Goal: Complete application form: Complete application form

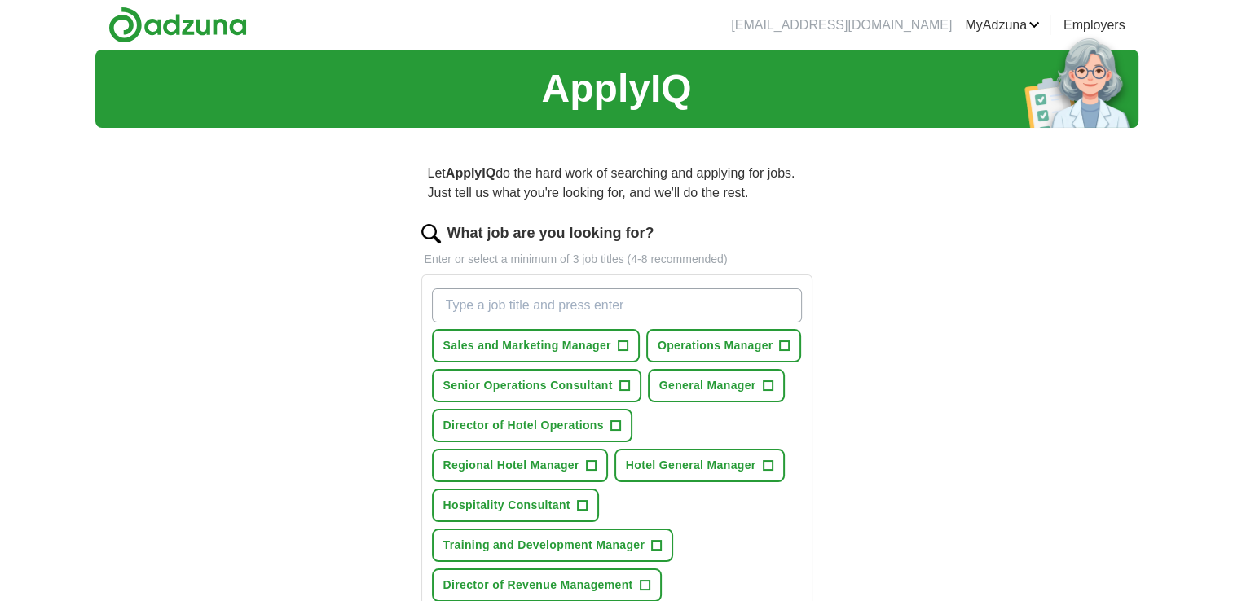
click at [501, 323] on input "What job are you looking for?" at bounding box center [617, 305] width 370 height 34
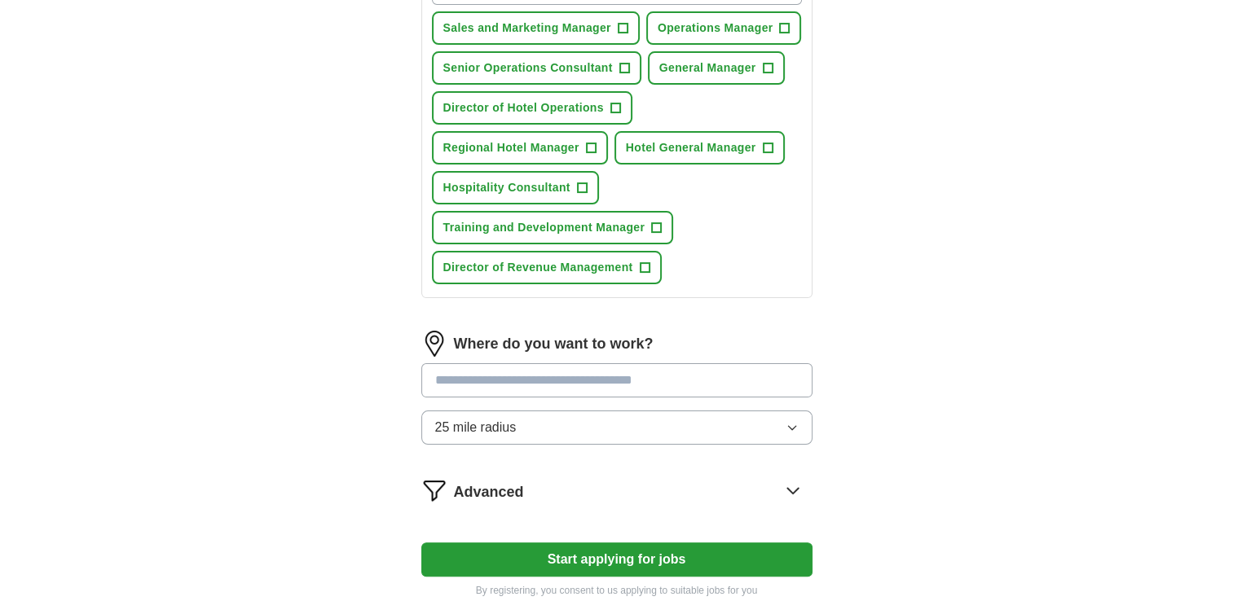
scroll to position [342, 0]
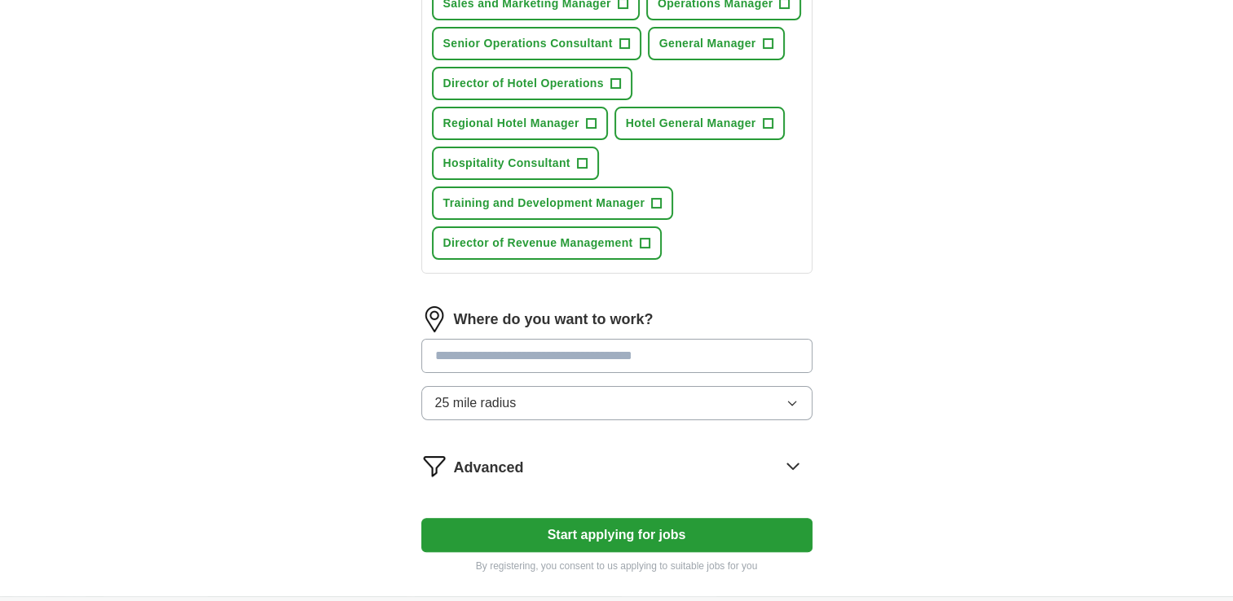
type input "hotel general manager"
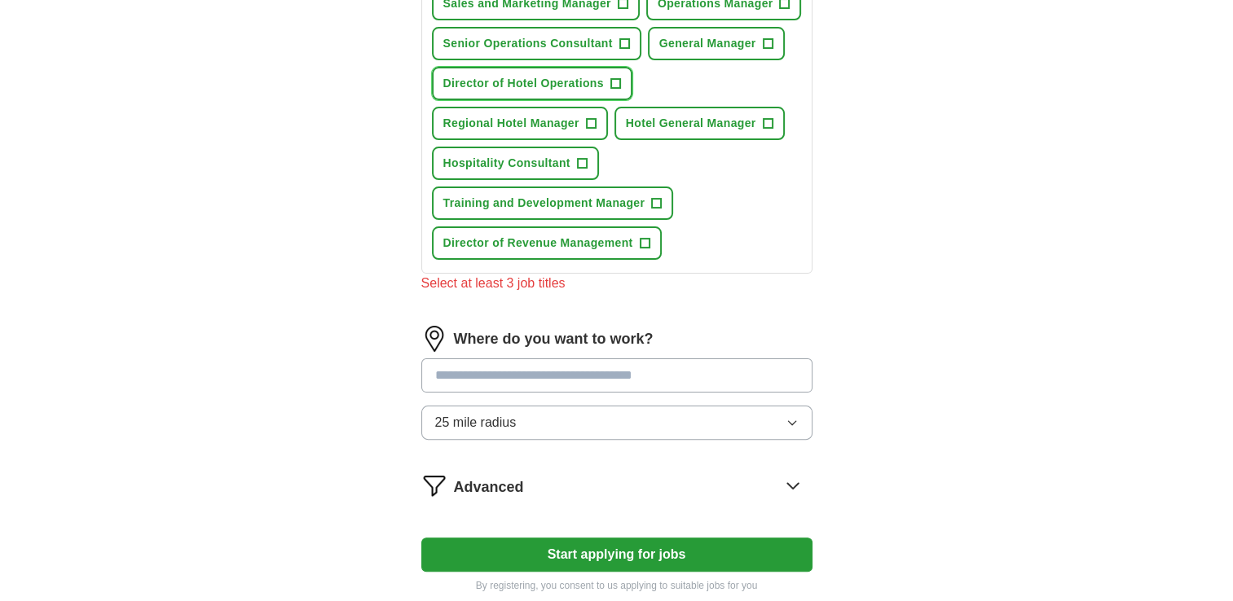
click at [620, 90] on span "+" at bounding box center [615, 83] width 10 height 13
click at [763, 130] on span "+" at bounding box center [768, 123] width 10 height 13
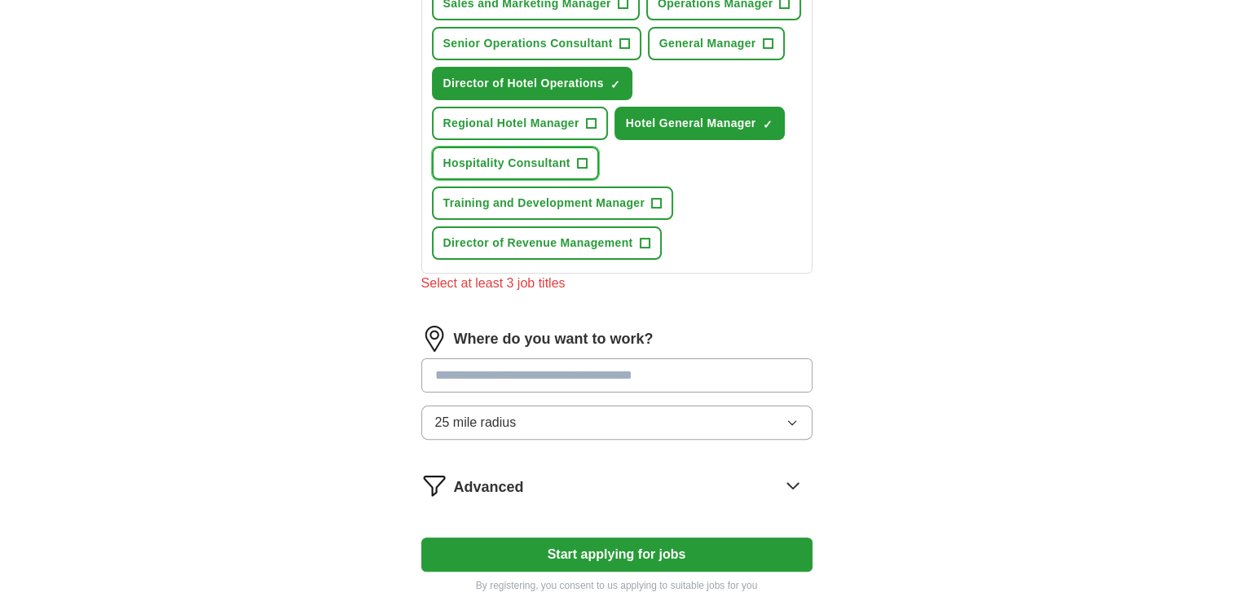
click at [587, 170] on span "+" at bounding box center [582, 163] width 10 height 13
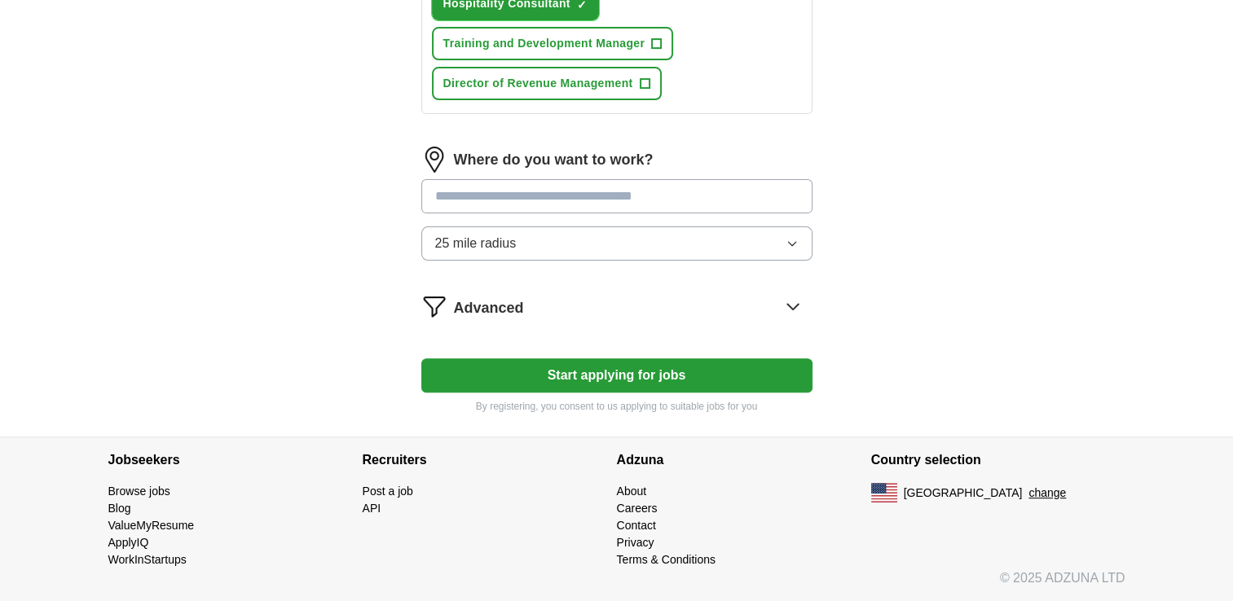
scroll to position [848, 0]
click at [590, 213] on input at bounding box center [616, 196] width 391 height 34
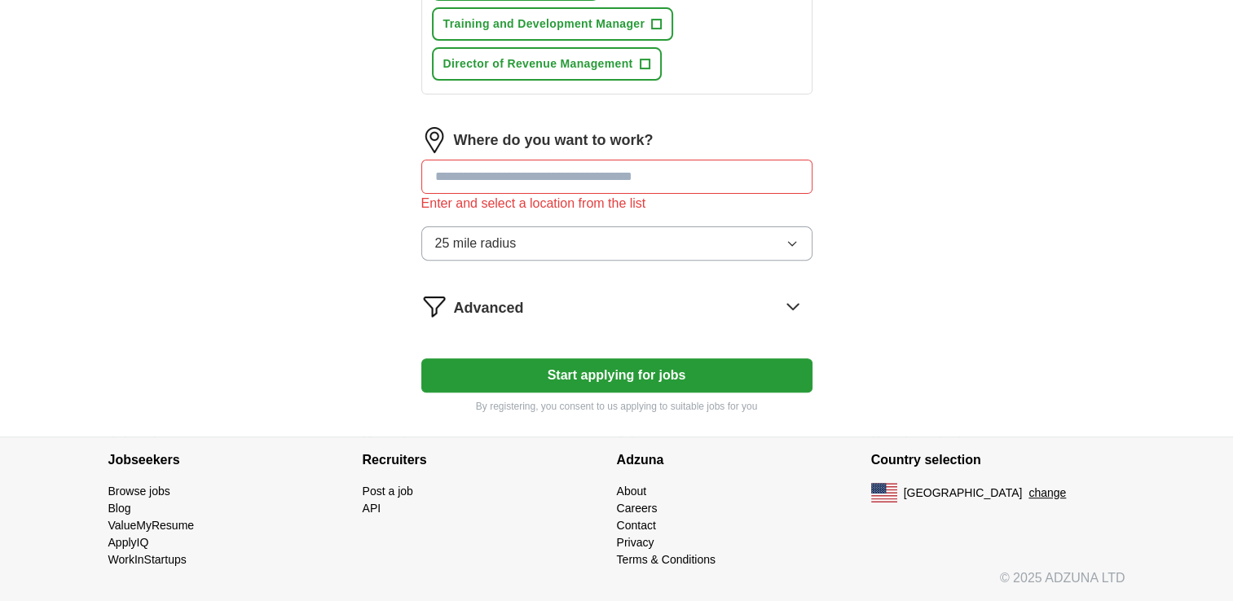
click at [632, 414] on form "What job are you looking for? Enter or select a minimum of 3 job titles (4-8 re…" at bounding box center [616, 57] width 391 height 713
click at [530, 194] on input at bounding box center [616, 177] width 391 height 34
click at [785, 250] on icon "button" at bounding box center [791, 243] width 13 height 13
click at [785, 237] on icon "button" at bounding box center [791, 243] width 13 height 13
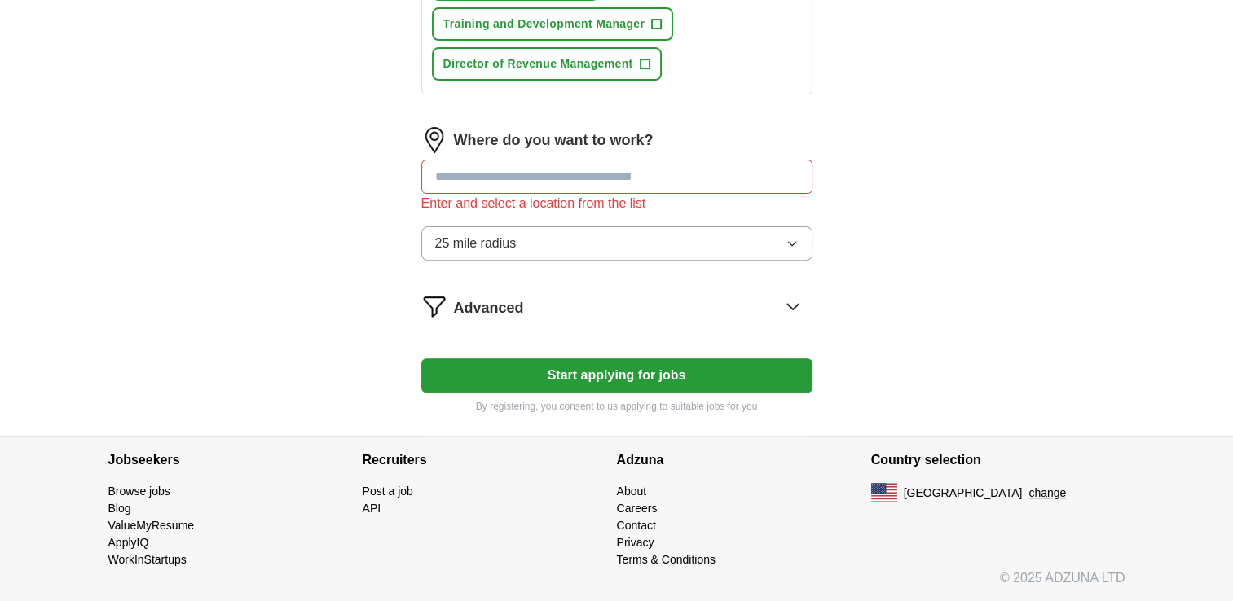
click at [591, 160] on input at bounding box center [616, 177] width 391 height 34
type input "***"
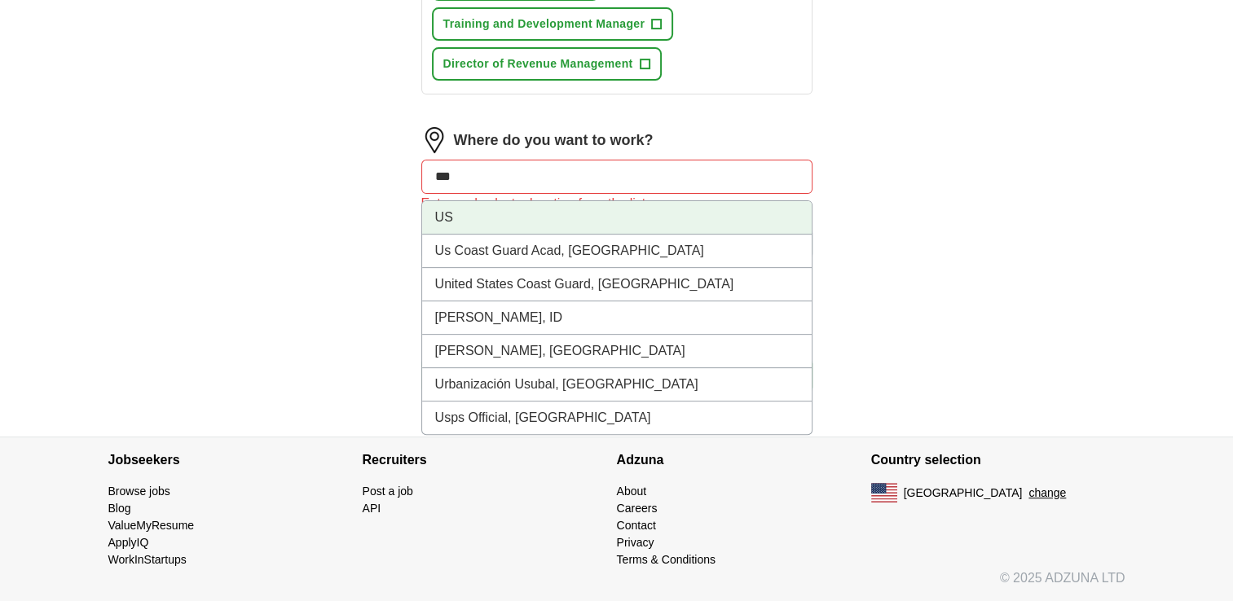
click at [710, 201] on li "US" at bounding box center [616, 217] width 389 height 33
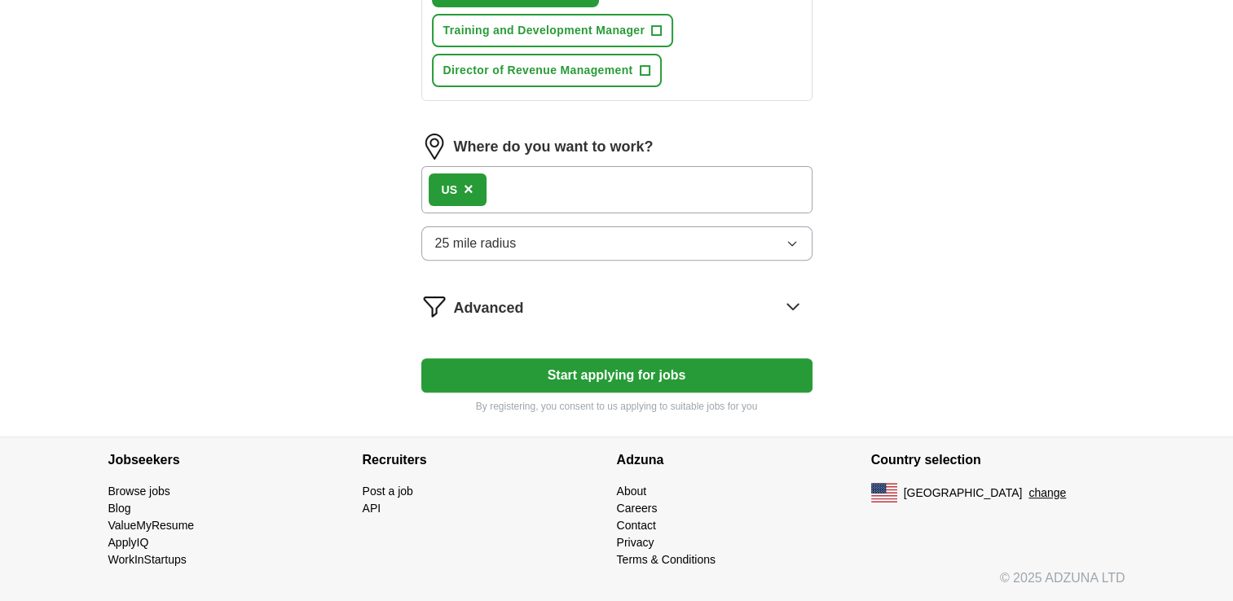
click at [785, 237] on icon "button" at bounding box center [791, 243] width 13 height 13
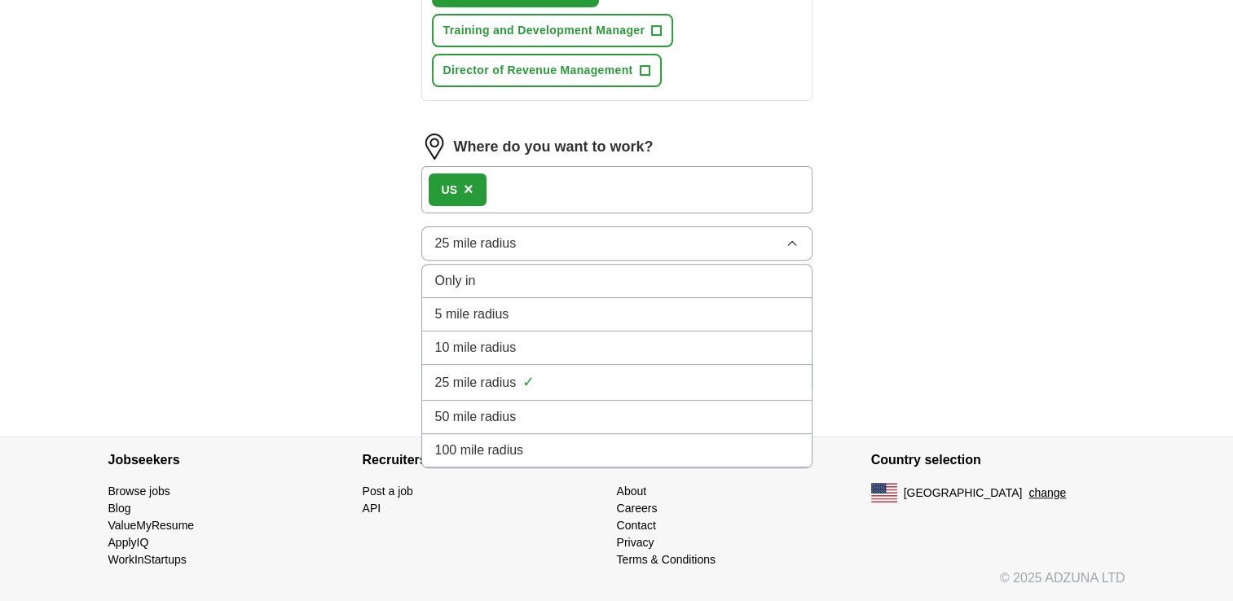
click at [605, 444] on div "100 mile radius" at bounding box center [616, 451] width 363 height 20
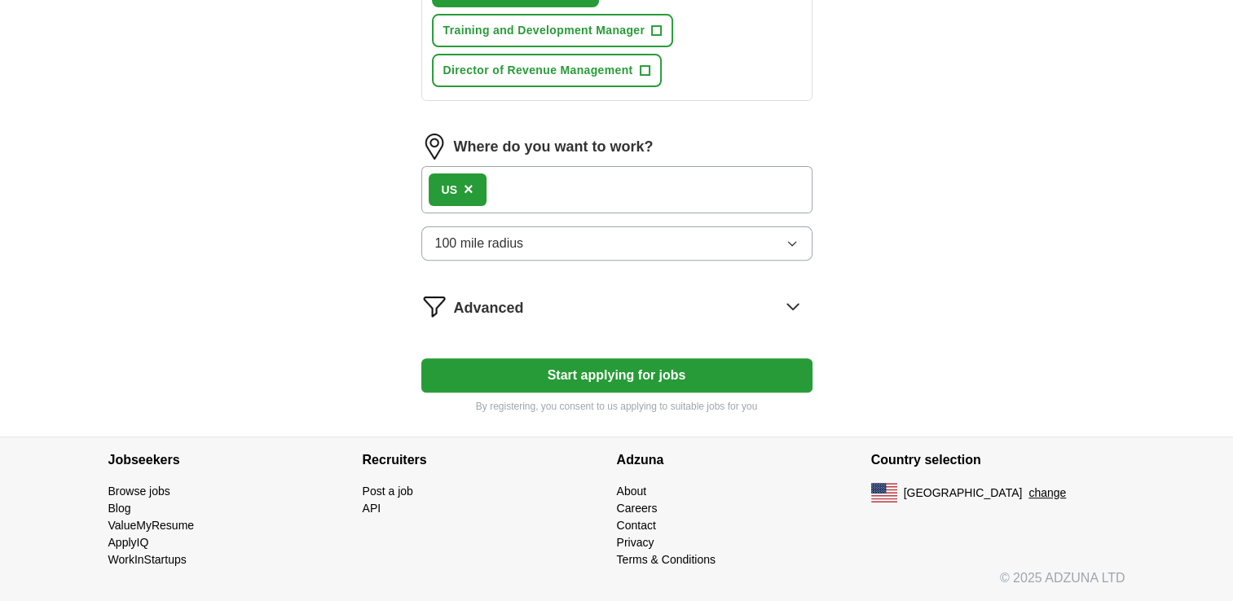
click at [636, 359] on button "Start applying for jobs" at bounding box center [616, 375] width 391 height 34
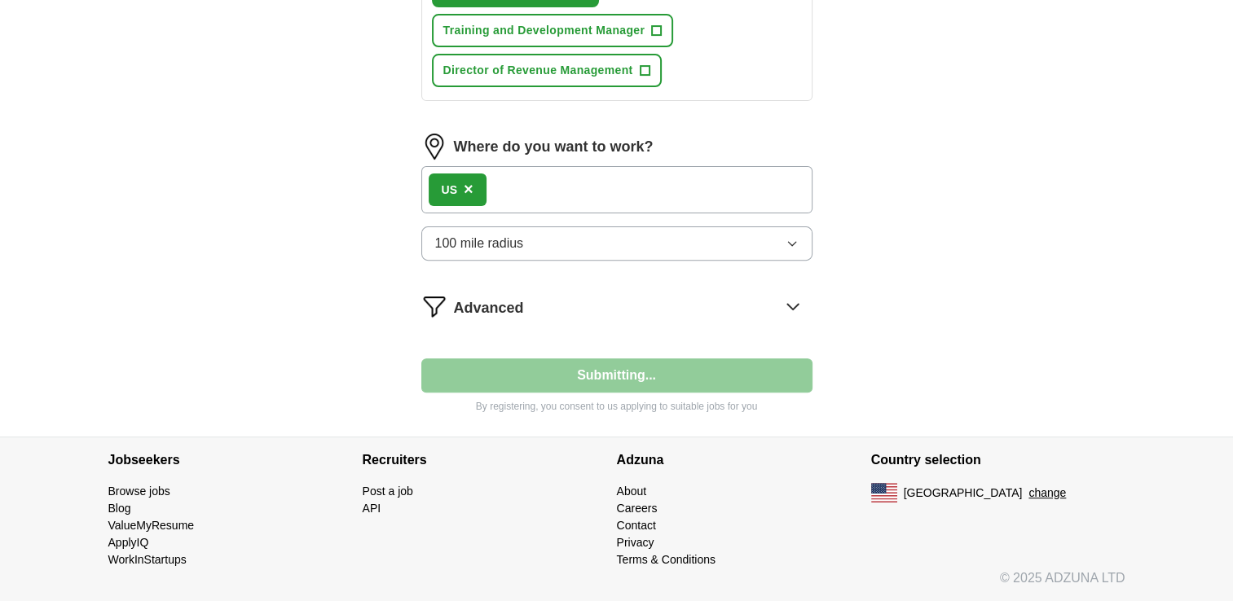
select select "**"
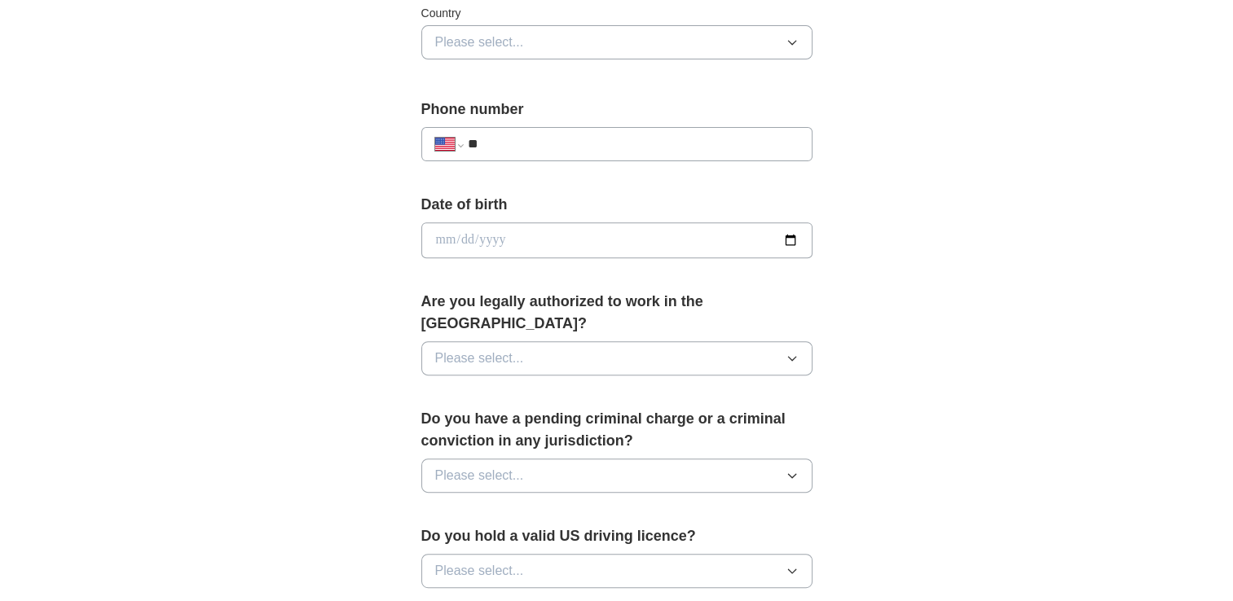
scroll to position [572, 0]
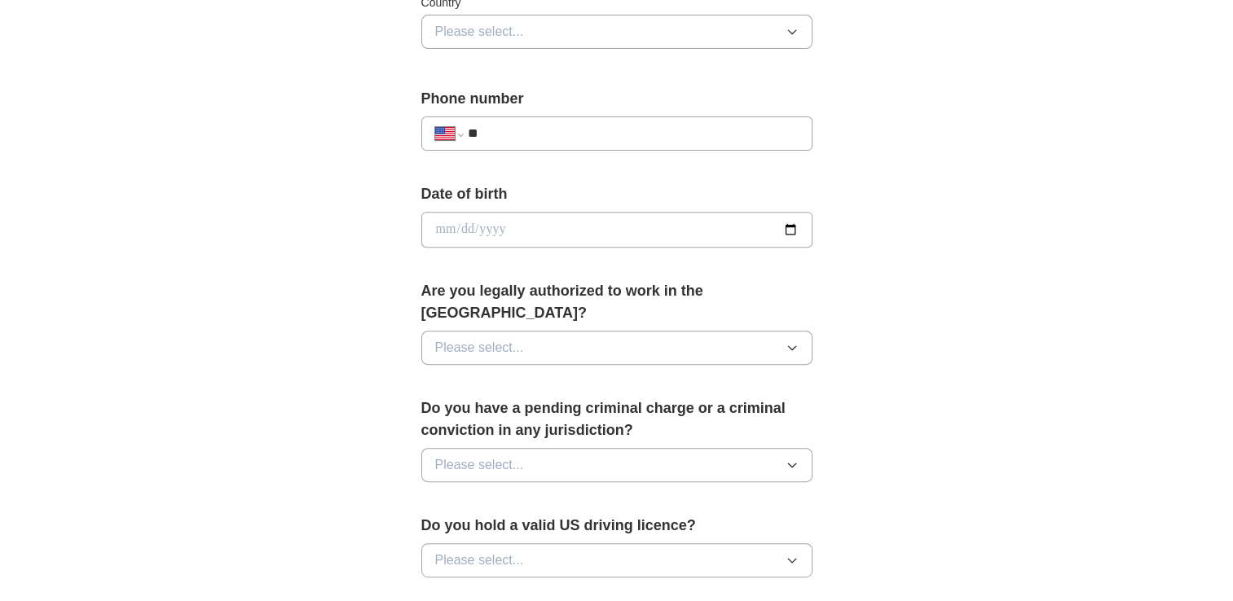
type input "**"
click at [919, 239] on div "**********" at bounding box center [616, 219] width 1043 height 1483
click at [785, 38] on icon "button" at bounding box center [791, 31] width 13 height 13
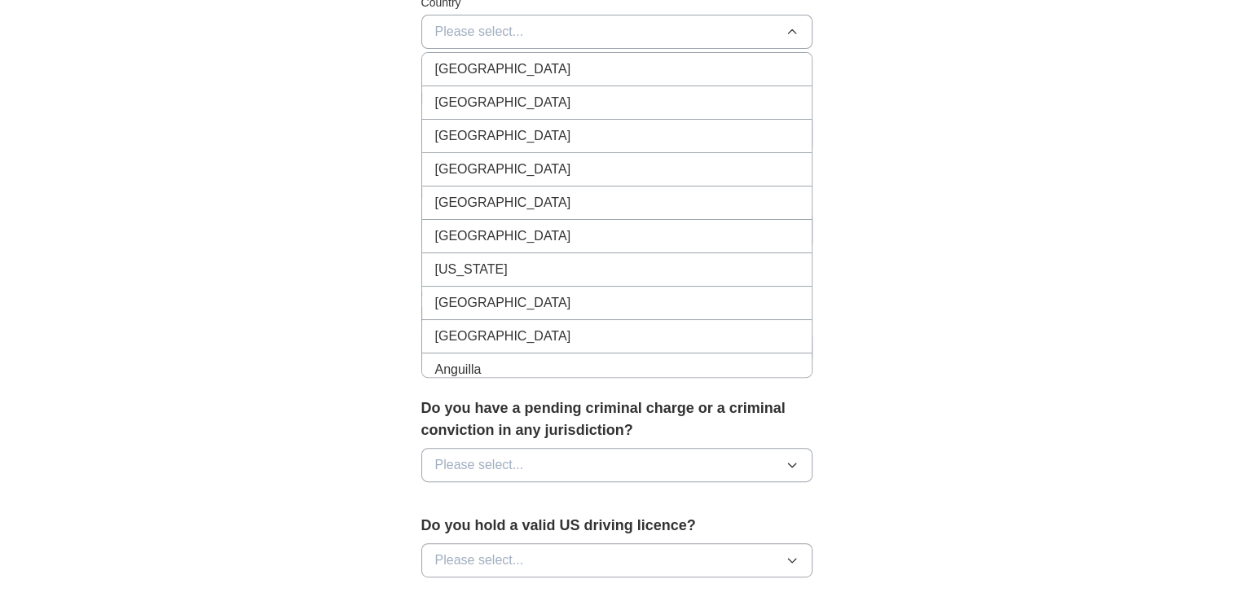
click at [701, 112] on div "[GEOGRAPHIC_DATA]" at bounding box center [616, 103] width 363 height 20
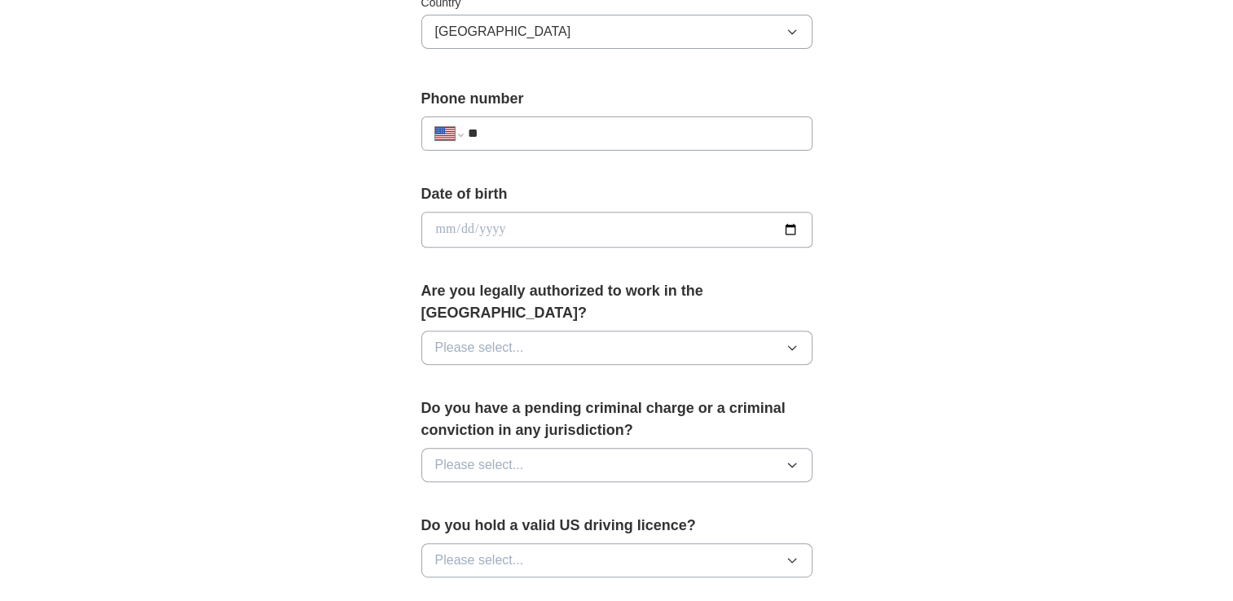
click at [629, 151] on div "**********" at bounding box center [616, 133] width 391 height 34
click at [635, 143] on input "**" at bounding box center [632, 134] width 331 height 20
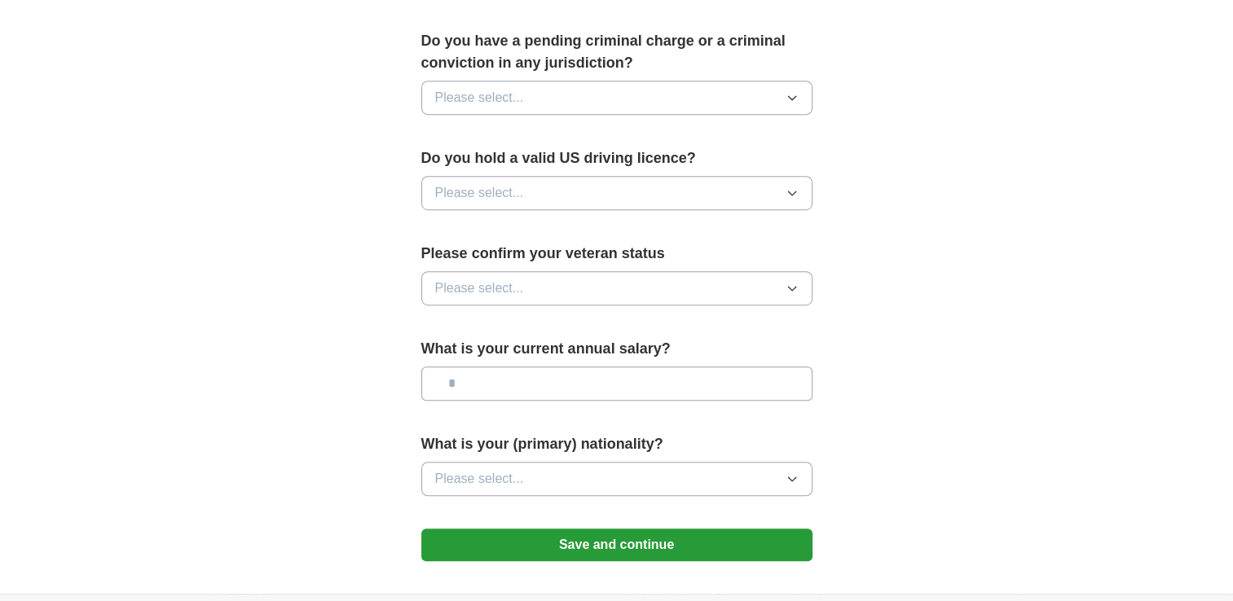
scroll to position [983, 0]
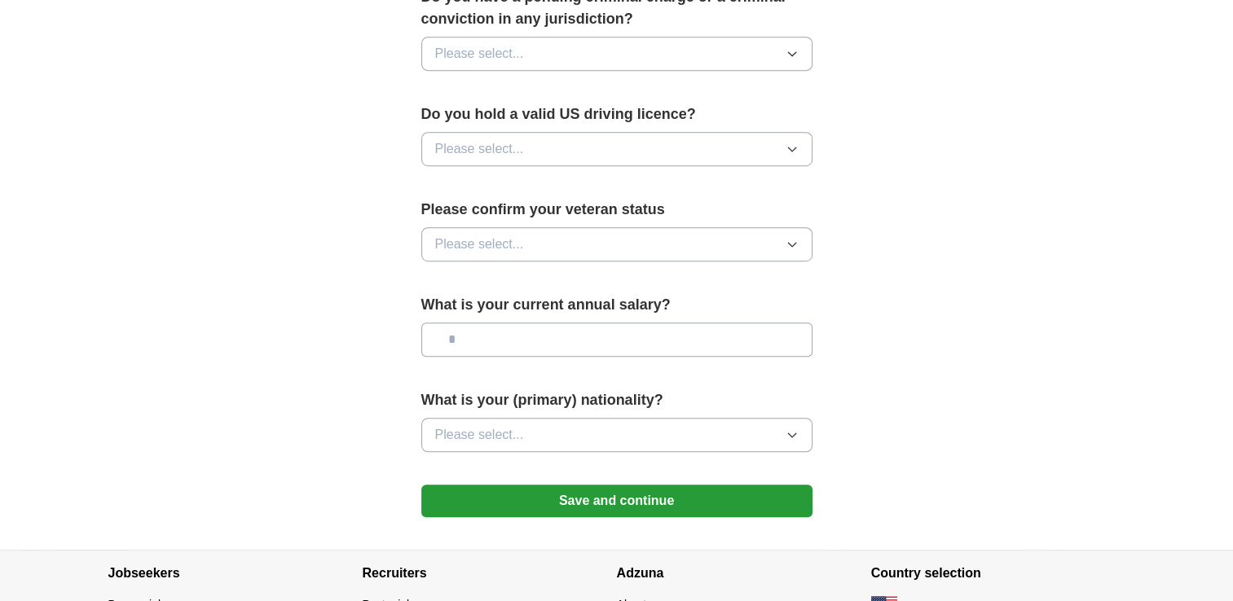
type input "**********"
click at [785, 60] on icon "button" at bounding box center [791, 53] width 13 height 13
click at [681, 134] on div "No" at bounding box center [616, 125] width 363 height 20
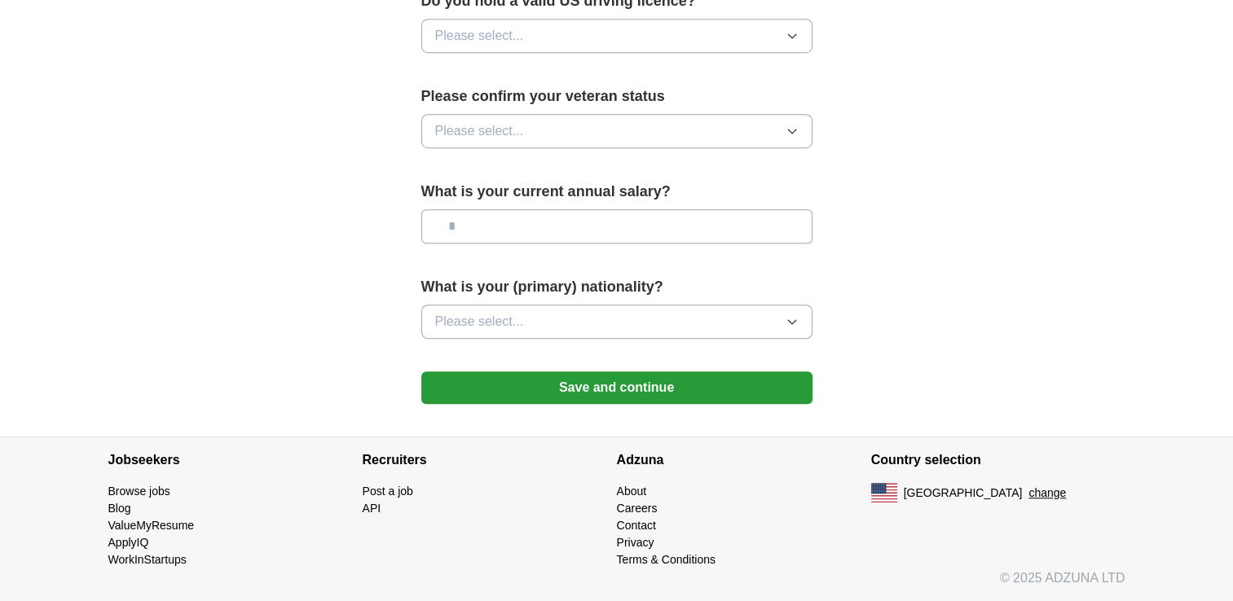
scroll to position [1413, 0]
click at [785, 42] on icon "button" at bounding box center [791, 35] width 13 height 13
click at [731, 83] on div "Yes" at bounding box center [616, 74] width 363 height 20
click at [785, 138] on icon "button" at bounding box center [791, 131] width 13 height 13
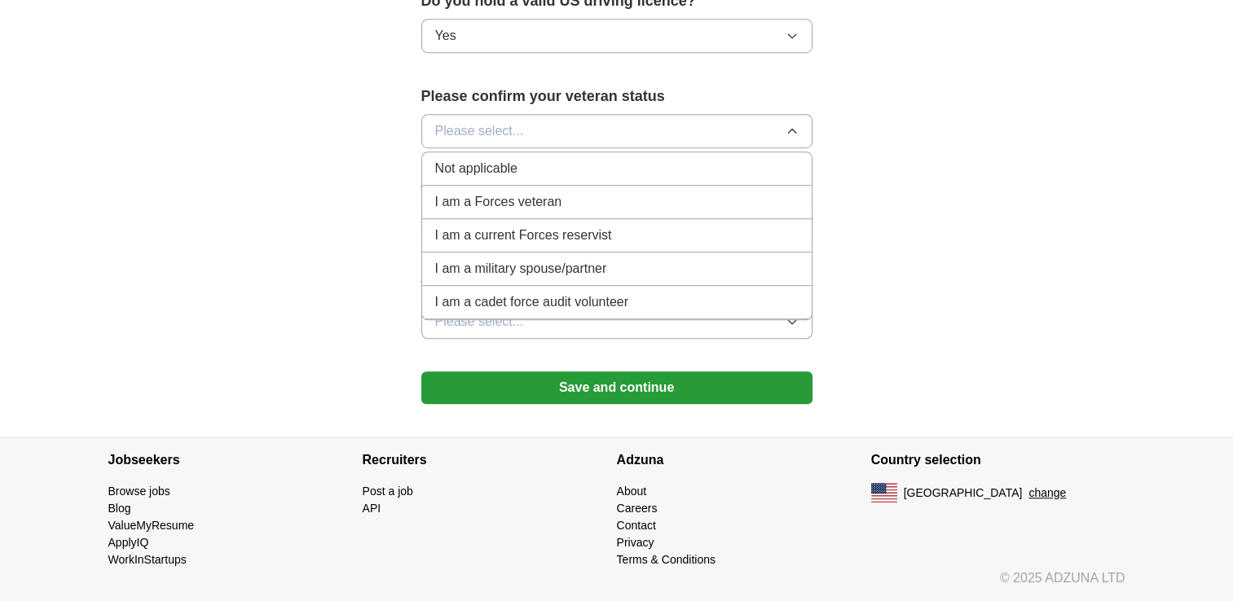
click at [714, 212] on div "I am a Forces veteran" at bounding box center [616, 202] width 363 height 20
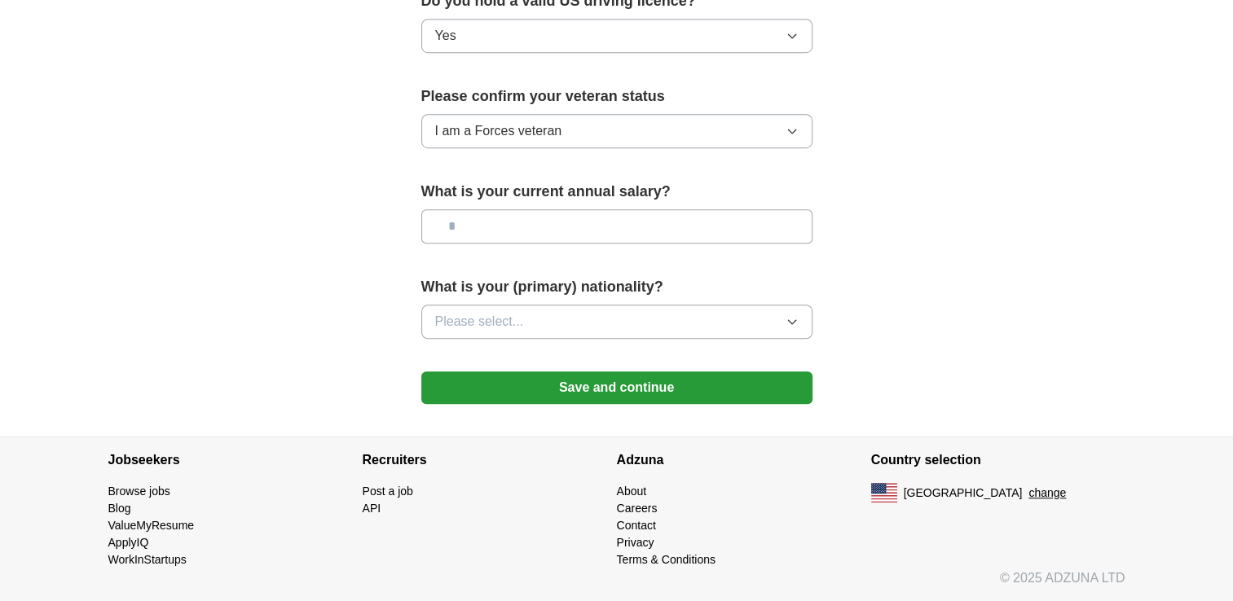
click at [785, 138] on icon "button" at bounding box center [791, 131] width 13 height 13
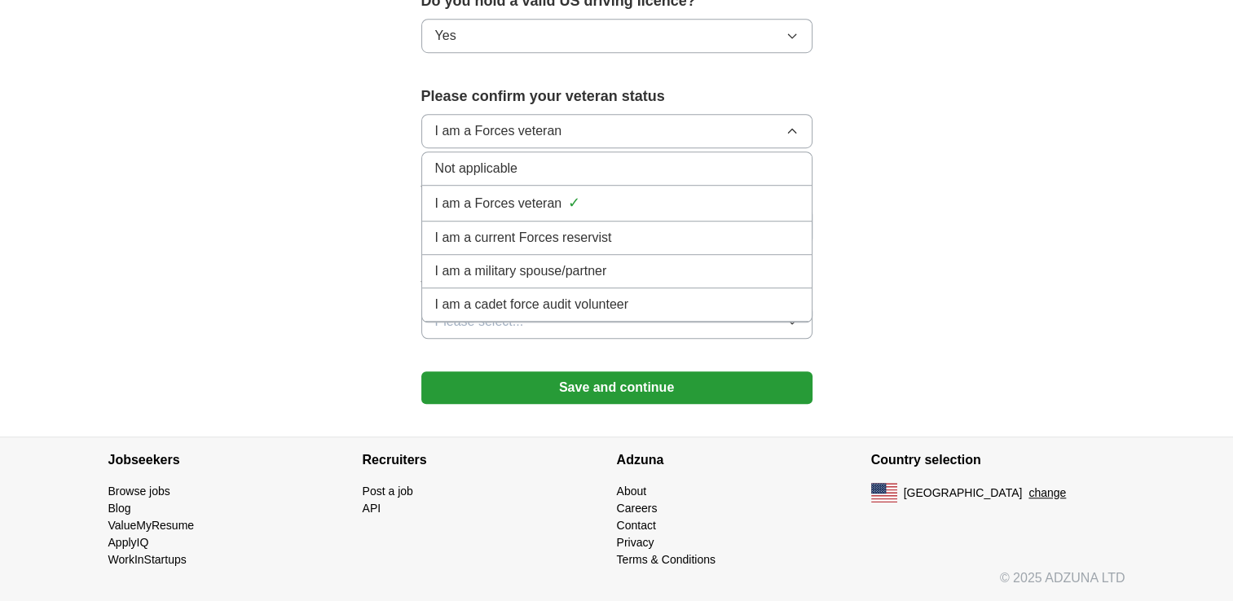
scroll to position [1511, 0]
click at [717, 178] on div "Not applicable" at bounding box center [616, 169] width 363 height 20
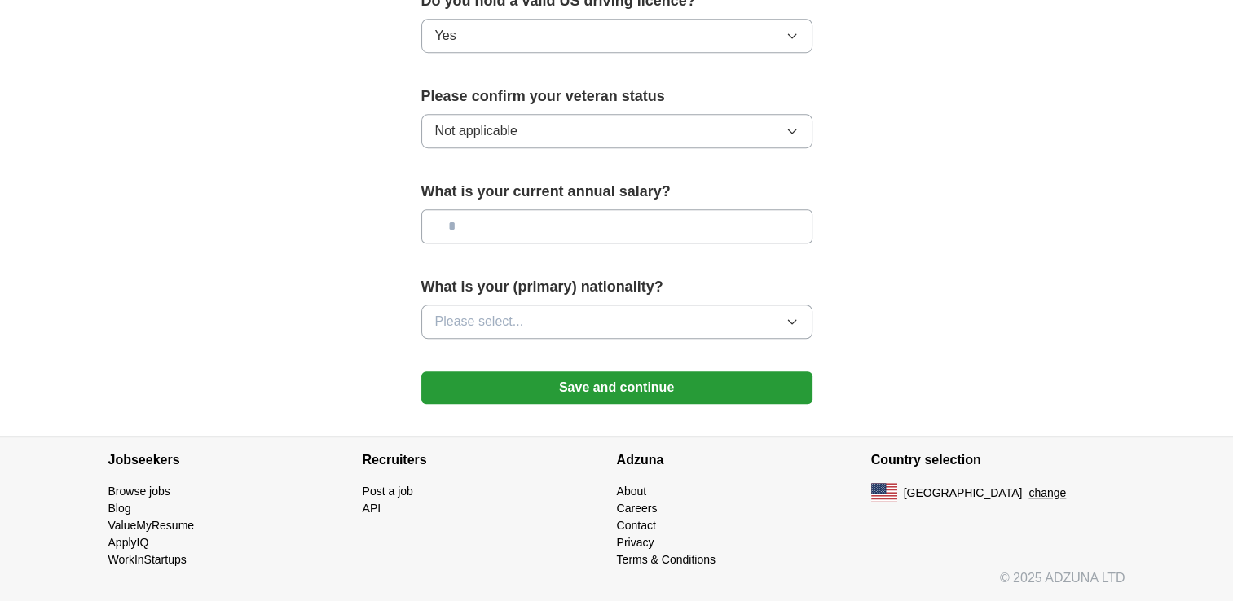
click at [646, 244] on input "text" at bounding box center [616, 226] width 391 height 34
type input "********"
click at [785, 328] on icon "button" at bounding box center [791, 321] width 13 height 13
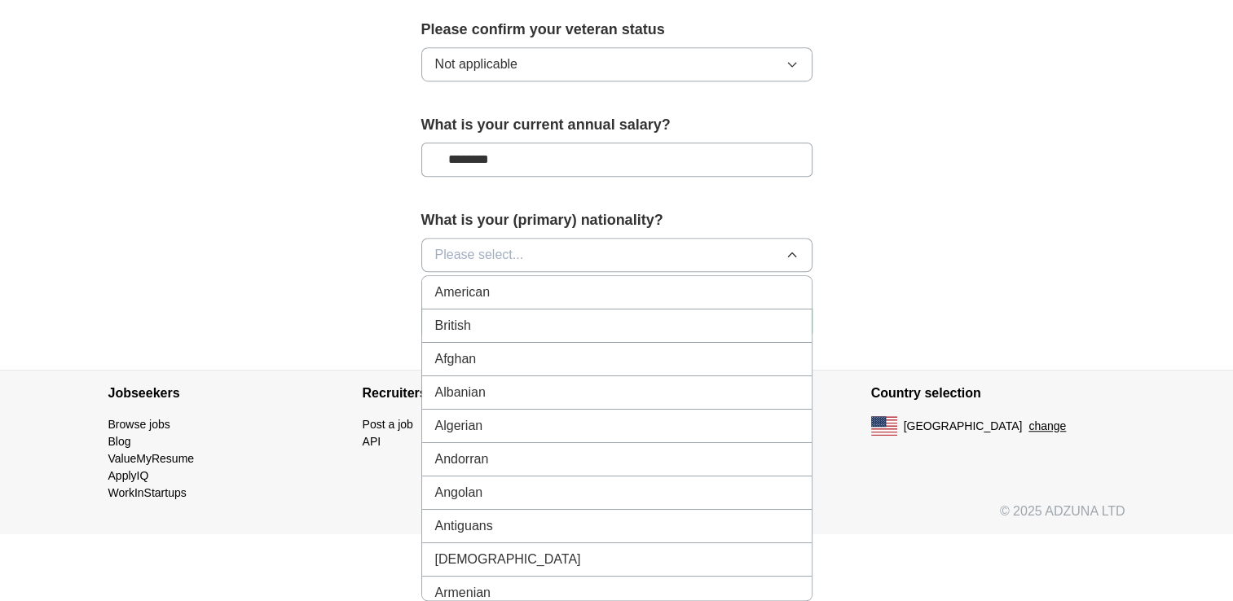
click at [688, 302] on div "American" at bounding box center [616, 293] width 363 height 20
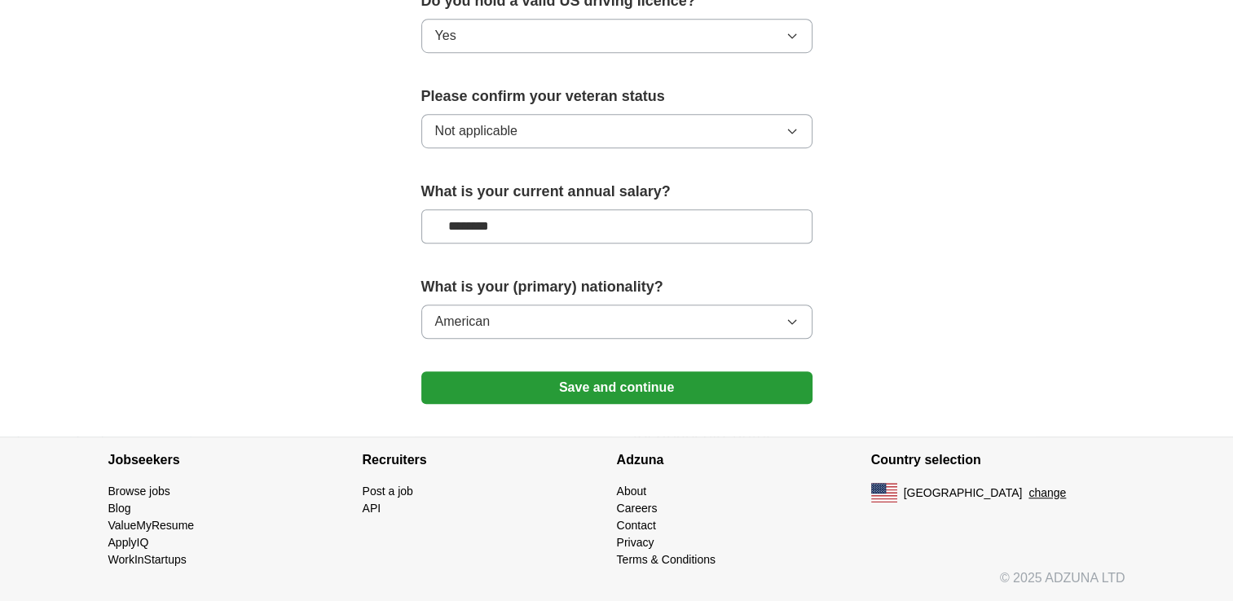
click at [655, 404] on button "Save and continue" at bounding box center [616, 387] width 391 height 33
